Goal: Information Seeking & Learning: Find specific fact

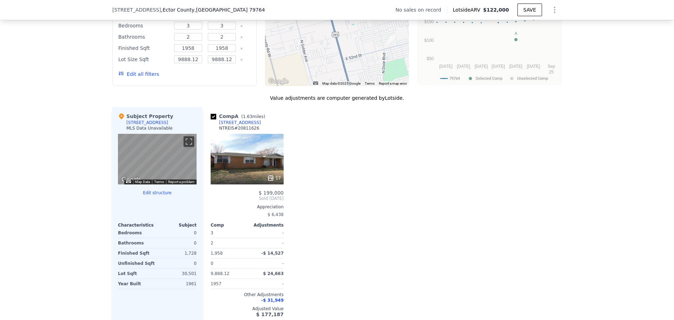
scroll to position [524, 0]
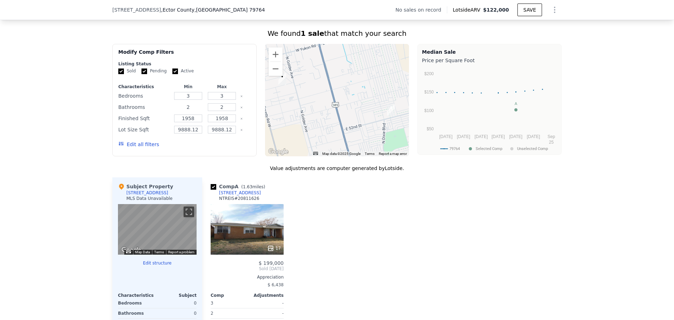
click at [187, 111] on input "2" at bounding box center [188, 107] width 28 height 8
type input "1"
click at [197, 131] on div "9888.12" at bounding box center [188, 130] width 31 height 10
click at [197, 133] on input "9888.12" at bounding box center [188, 130] width 28 height 8
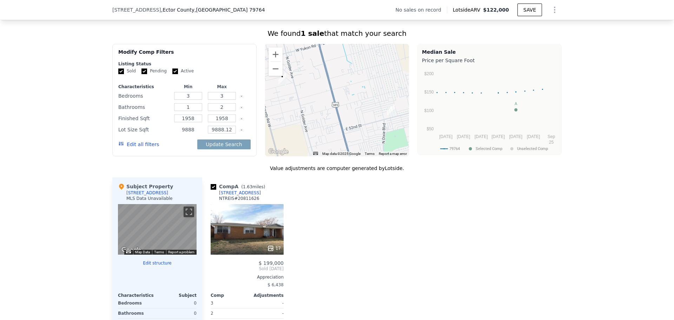
type input "9888"
drag, startPoint x: 231, startPoint y: 134, endPoint x: 203, endPoint y: 133, distance: 27.4
click at [203, 133] on div "Lot Size Sqft 9888 9888.12" at bounding box center [184, 130] width 132 height 10
type input "40000"
click at [215, 149] on button "Update Search" at bounding box center [223, 144] width 53 height 10
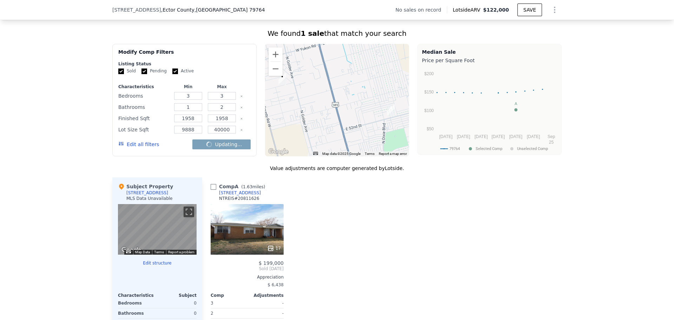
checkbox input "false"
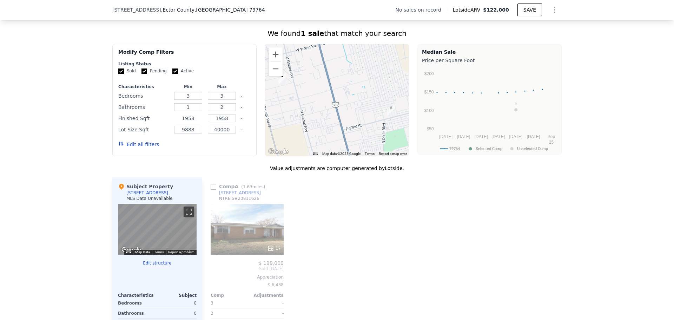
click at [191, 122] on input "1958" at bounding box center [188, 118] width 28 height 8
drag, startPoint x: 194, startPoint y: 122, endPoint x: 179, endPoint y: 121, distance: 14.8
click at [179, 121] on input "1958" at bounding box center [188, 118] width 28 height 8
drag, startPoint x: 192, startPoint y: 122, endPoint x: 162, endPoint y: 123, distance: 29.5
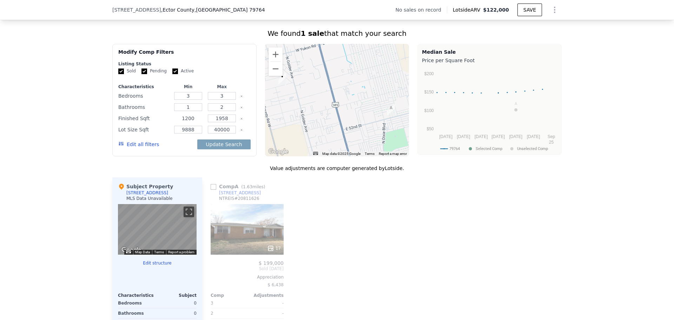
click at [162, 123] on div "Finished Sqft 1200 1958" at bounding box center [184, 118] width 132 height 10
type input "1"
type input "5"
type input "1500"
click at [222, 122] on input "1958" at bounding box center [222, 118] width 28 height 8
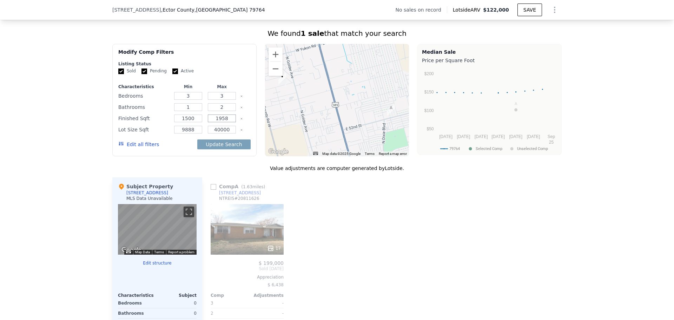
click at [222, 122] on input "1958" at bounding box center [222, 118] width 28 height 8
type input "2000"
click at [223, 149] on button "Update Search" at bounding box center [223, 144] width 53 height 10
click at [138, 148] on button "Edit all filters" at bounding box center [138, 144] width 41 height 7
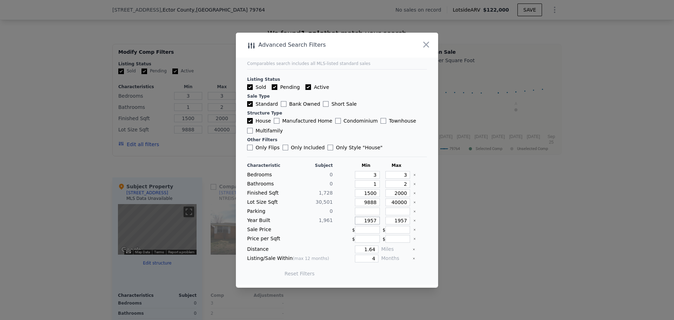
drag, startPoint x: 361, startPoint y: 222, endPoint x: 391, endPoint y: 221, distance: 29.9
click at [391, 221] on div "Year Built 1,961 1957 1957" at bounding box center [337, 221] width 180 height 8
type input "1950"
click at [400, 219] on input "1957" at bounding box center [398, 221] width 25 height 8
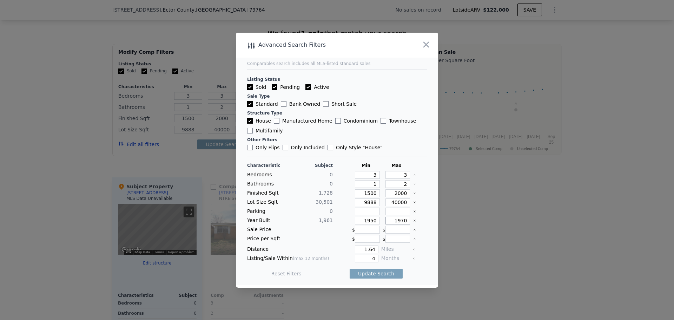
type input "1970"
drag, startPoint x: 360, startPoint y: 255, endPoint x: 383, endPoint y: 255, distance: 23.2
click at [383, 255] on div "Listing/Sale Within (max 12 months) 4 Months" at bounding box center [337, 259] width 180 height 8
type input "6"
type input "12"
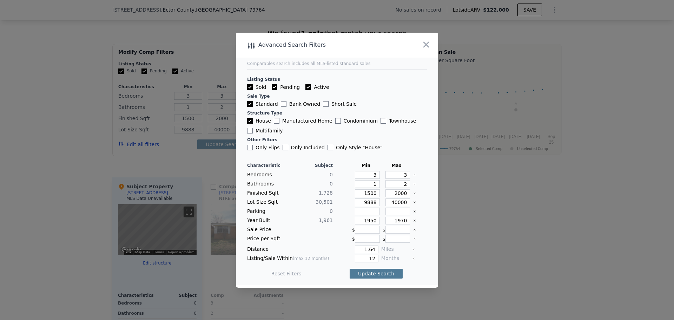
click at [367, 275] on button "Update Search" at bounding box center [376, 274] width 53 height 10
click at [369, 272] on span "1 matching comp" at bounding box center [374, 273] width 43 height 7
